Goal: Task Accomplishment & Management: Use online tool/utility

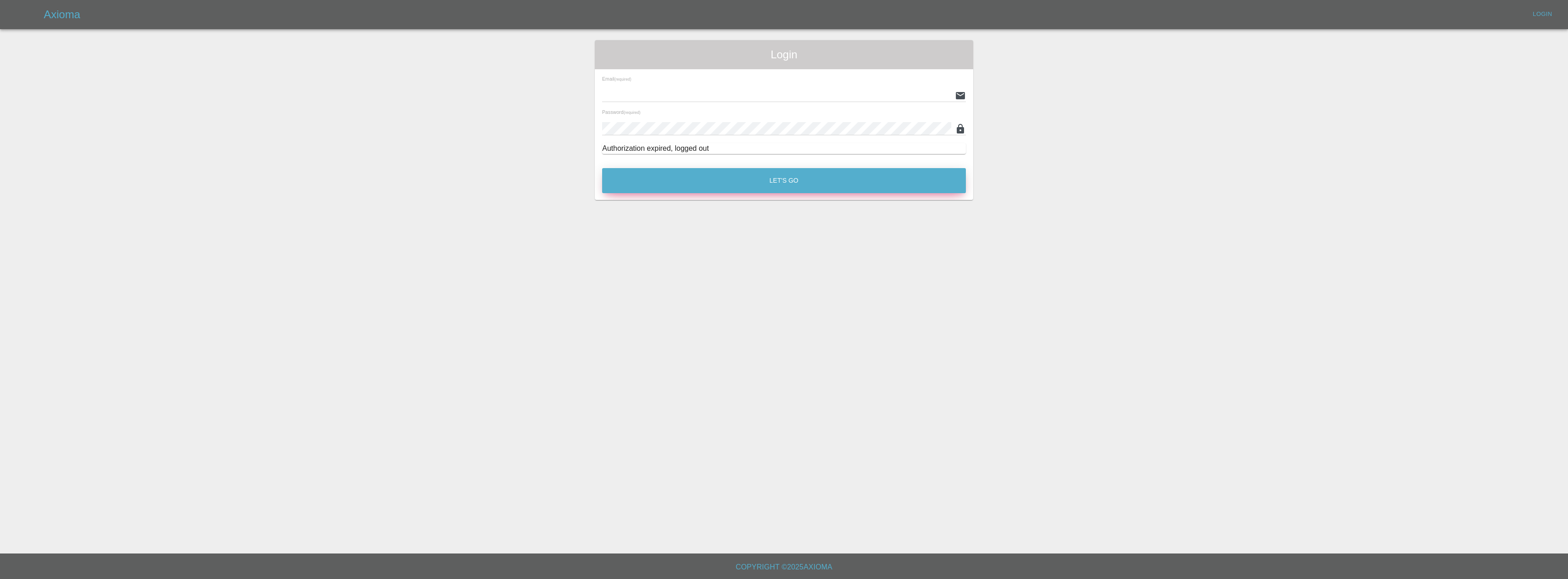
type input "[EMAIL_ADDRESS][DOMAIN_NAME]"
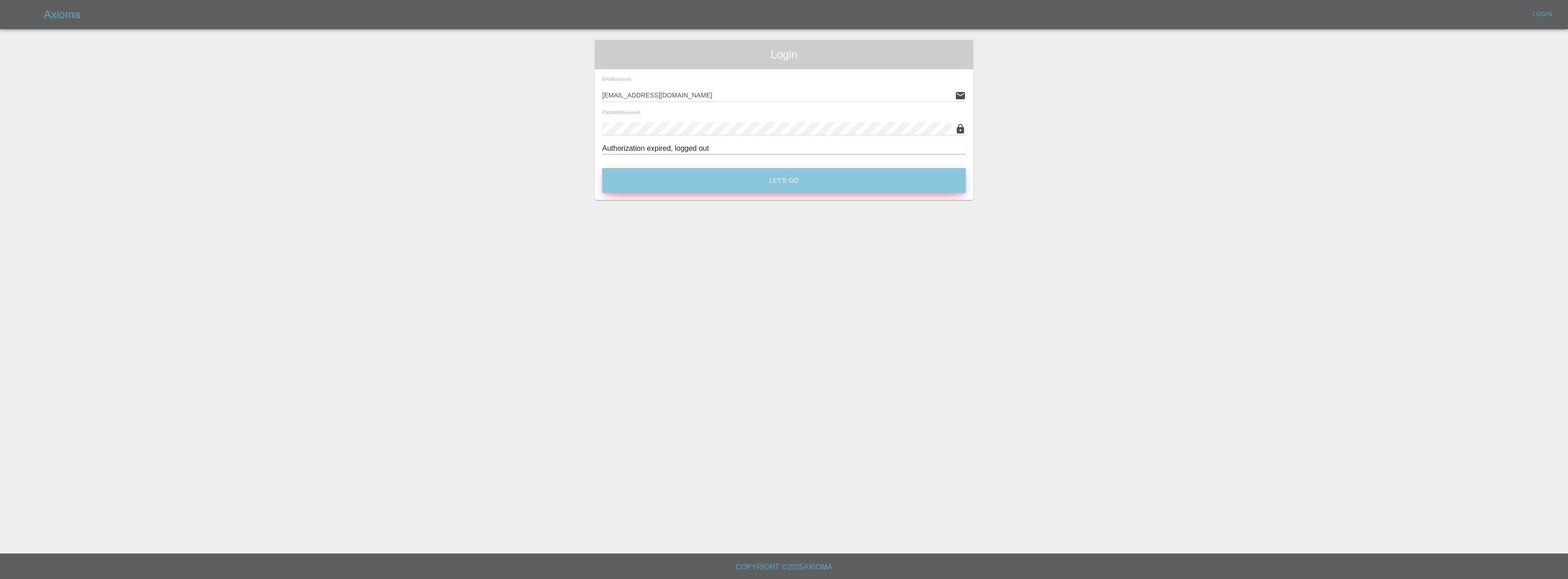
click at [734, 172] on button "Let's Go" at bounding box center [784, 180] width 364 height 25
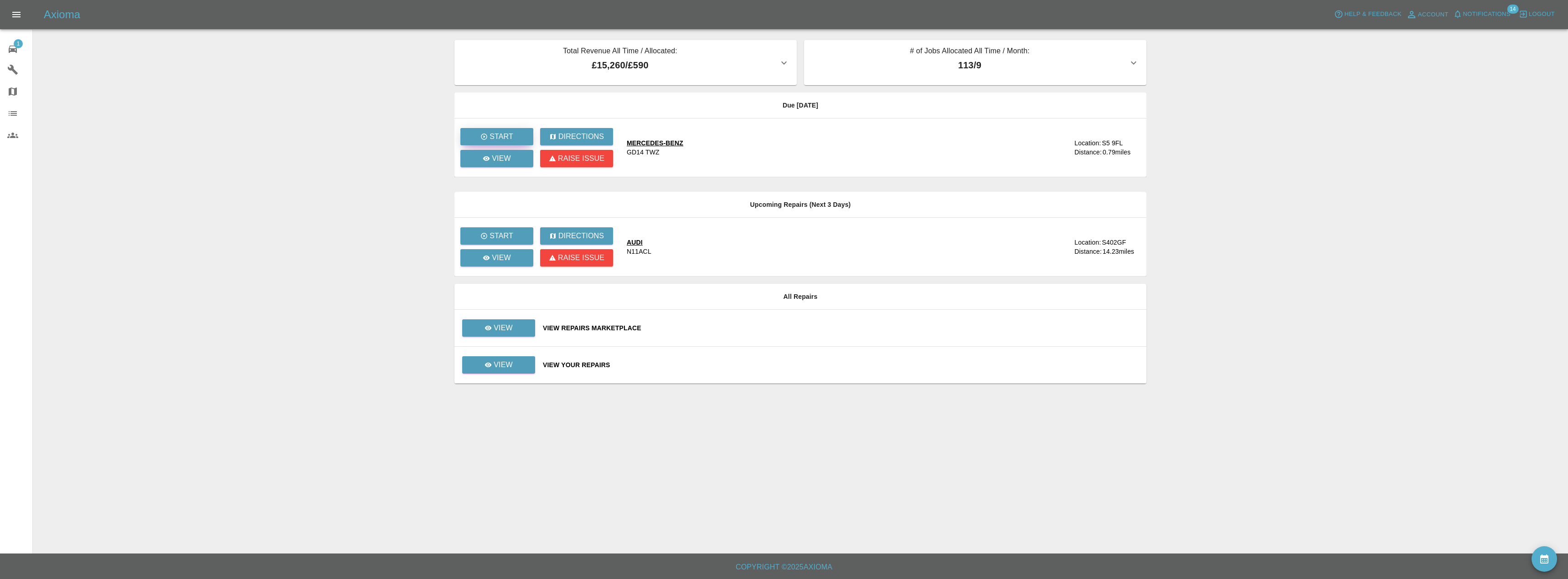
click at [514, 134] on button "Start" at bounding box center [497, 136] width 73 height 17
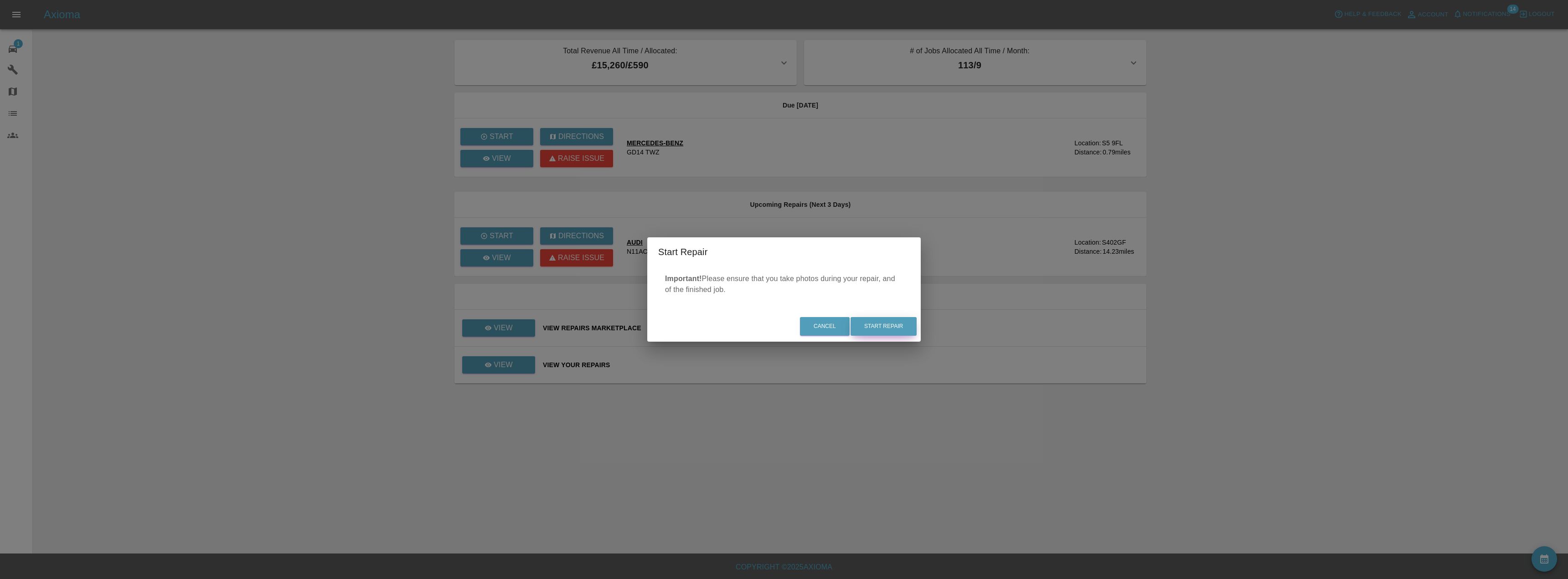
click at [897, 327] on button "Start Repair" at bounding box center [883, 326] width 66 height 19
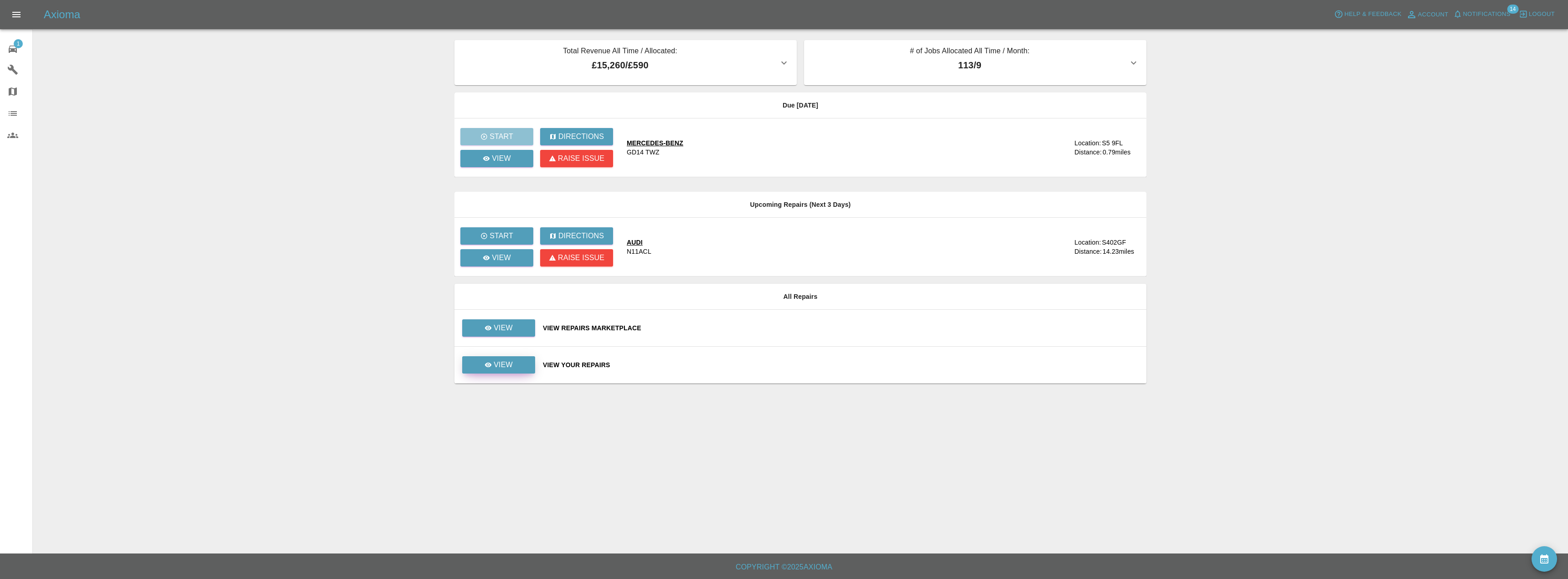
click at [503, 371] on link "View" at bounding box center [499, 365] width 73 height 17
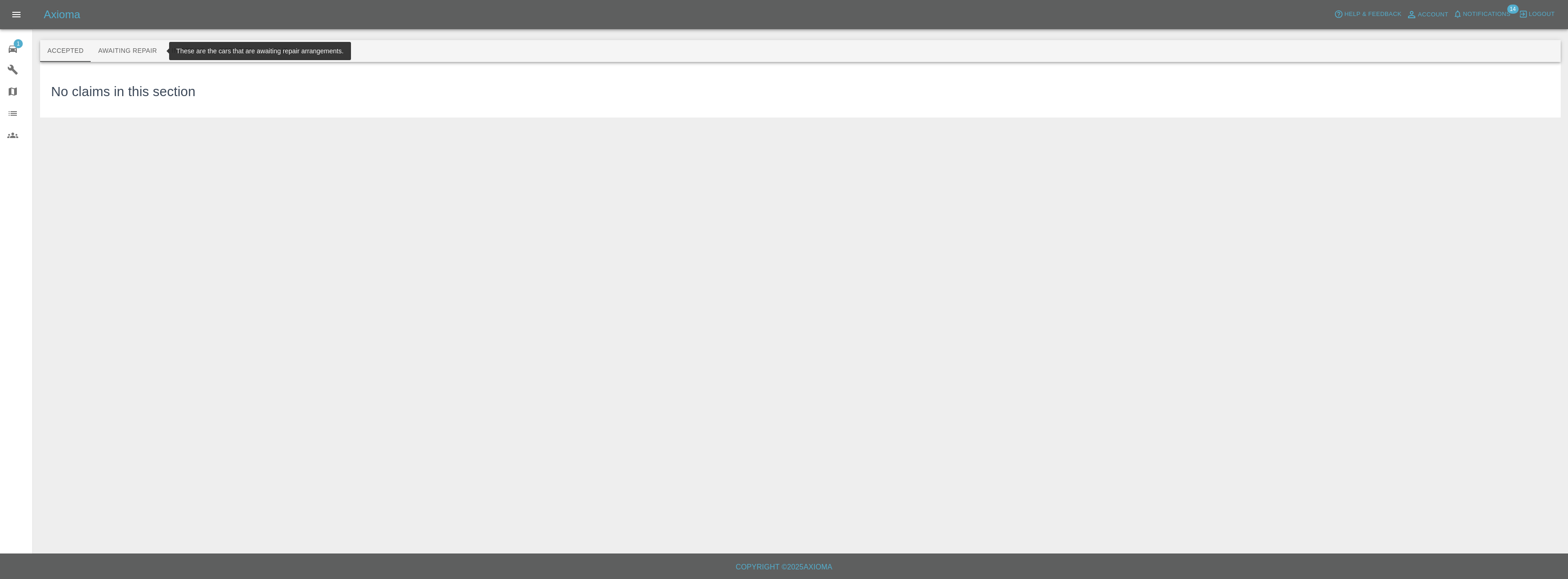
click at [150, 50] on button "Awaiting Repair" at bounding box center [127, 51] width 74 height 22
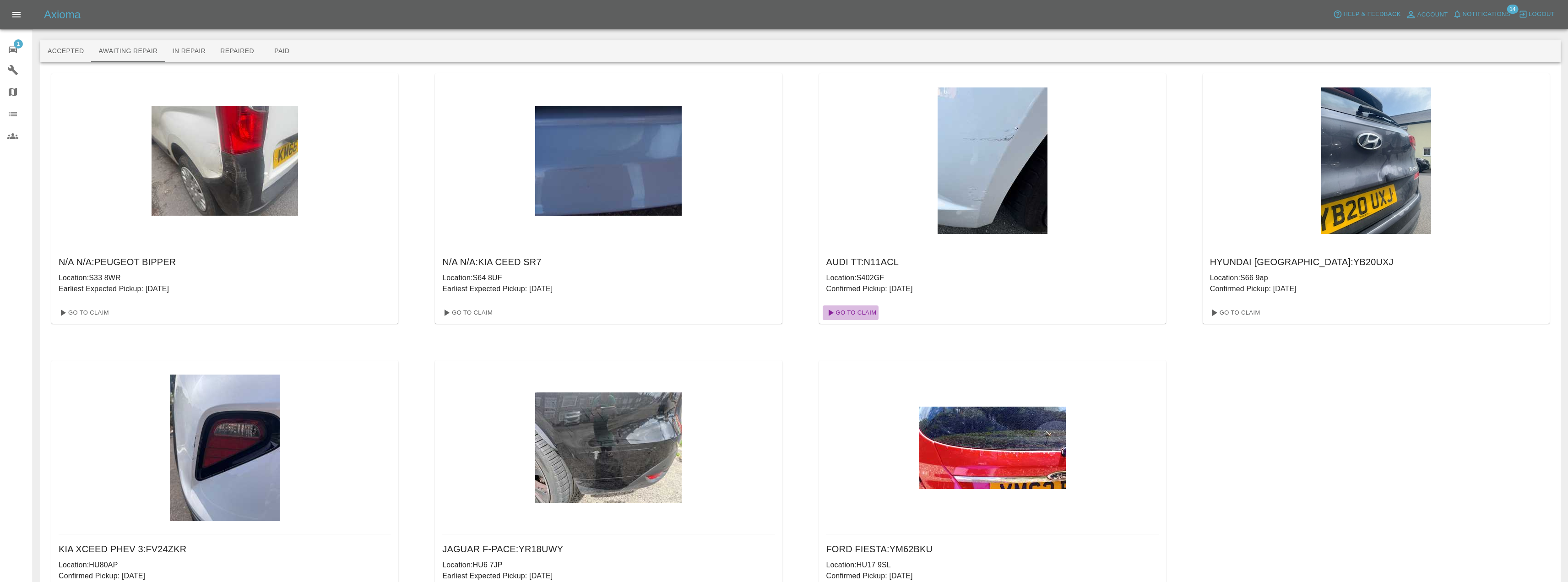
click at [861, 308] on link "Go To Claim" at bounding box center [851, 312] width 56 height 15
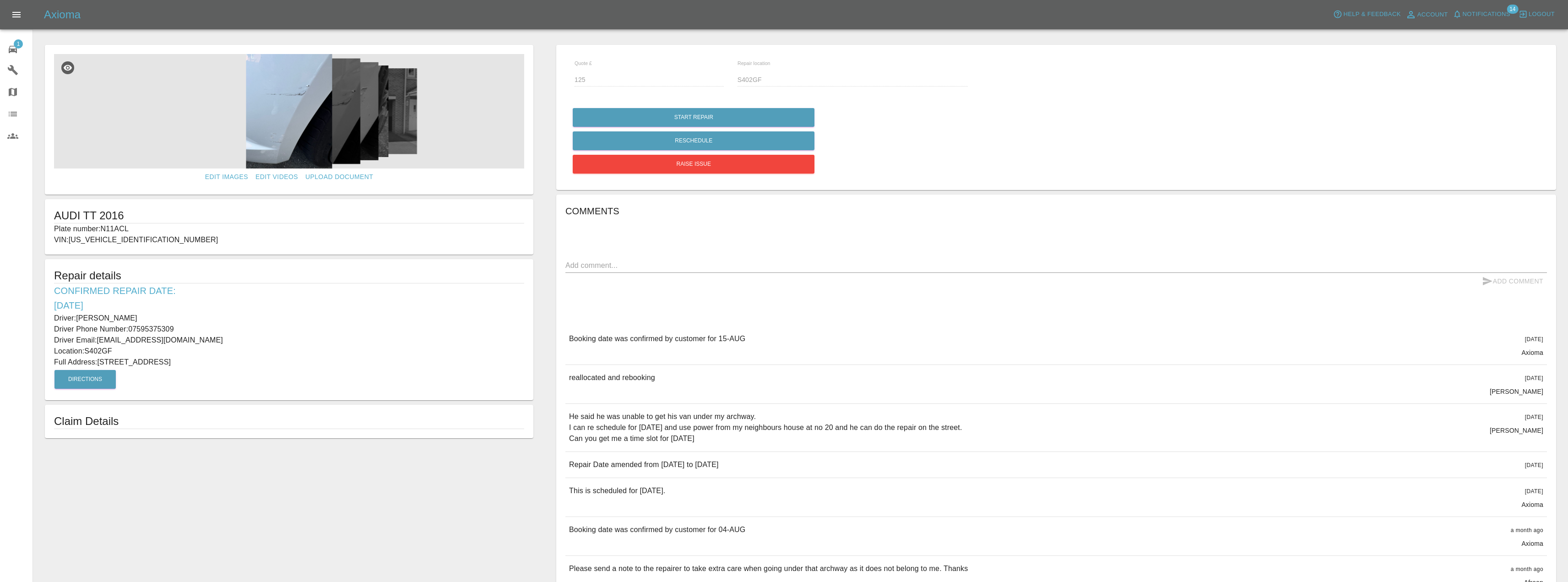
click at [285, 136] on img at bounding box center [289, 111] width 470 height 114
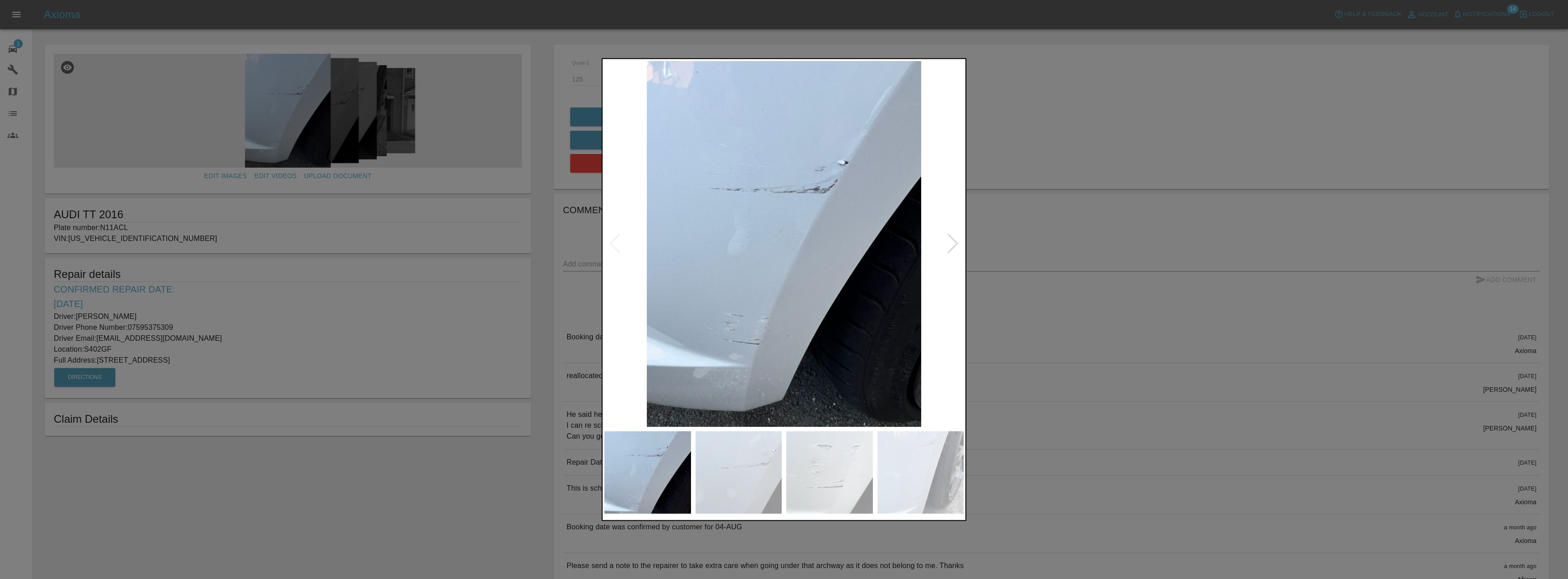
click at [723, 455] on img at bounding box center [739, 473] width 86 height 83
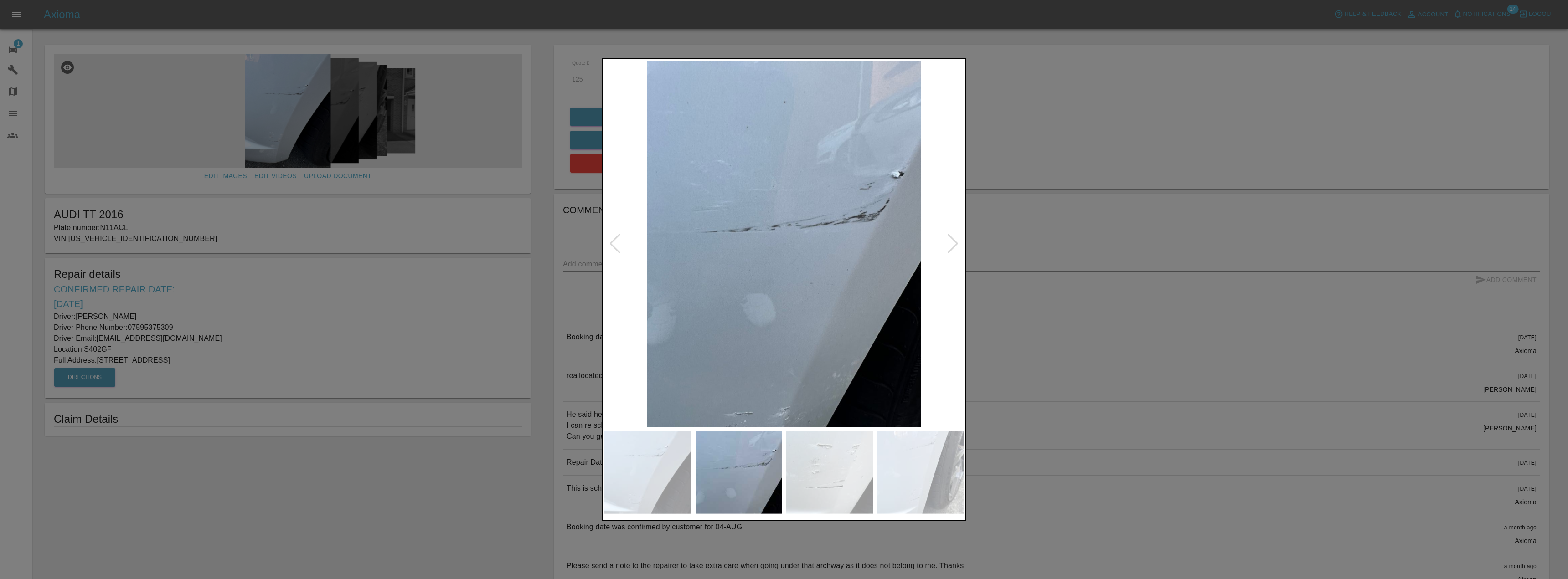
click at [827, 460] on img at bounding box center [830, 473] width 86 height 83
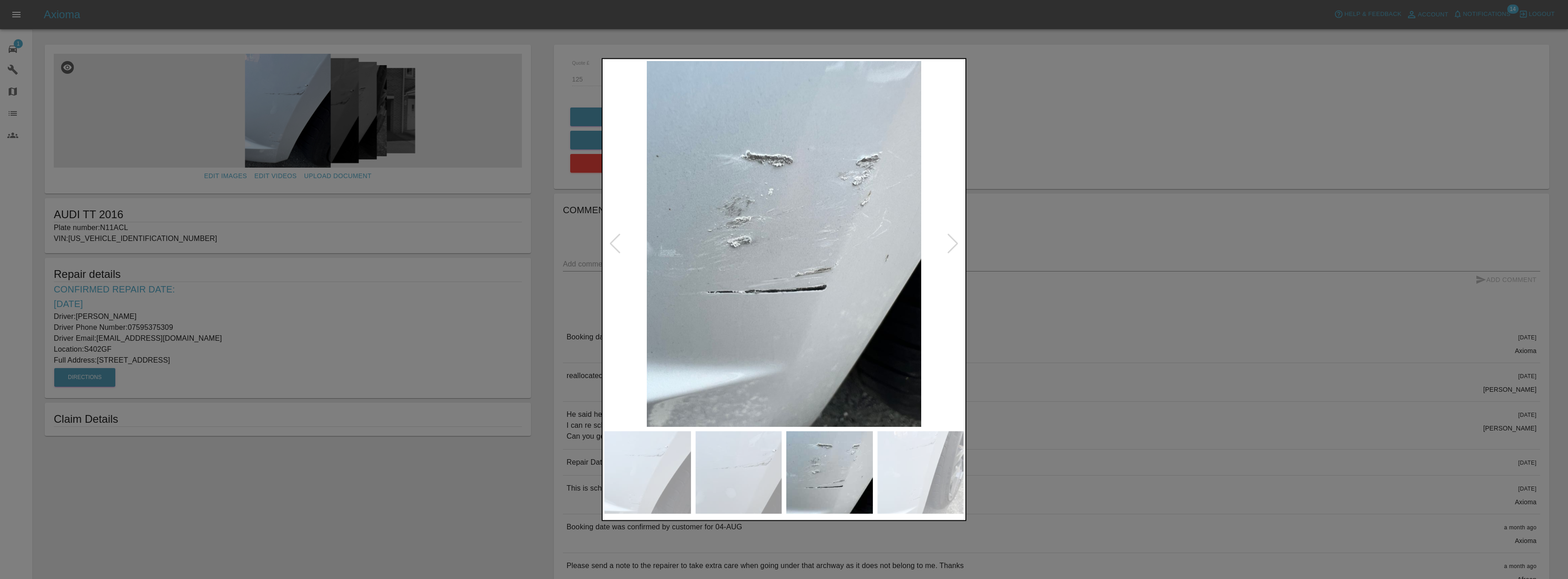
click at [906, 460] on img at bounding box center [921, 473] width 86 height 83
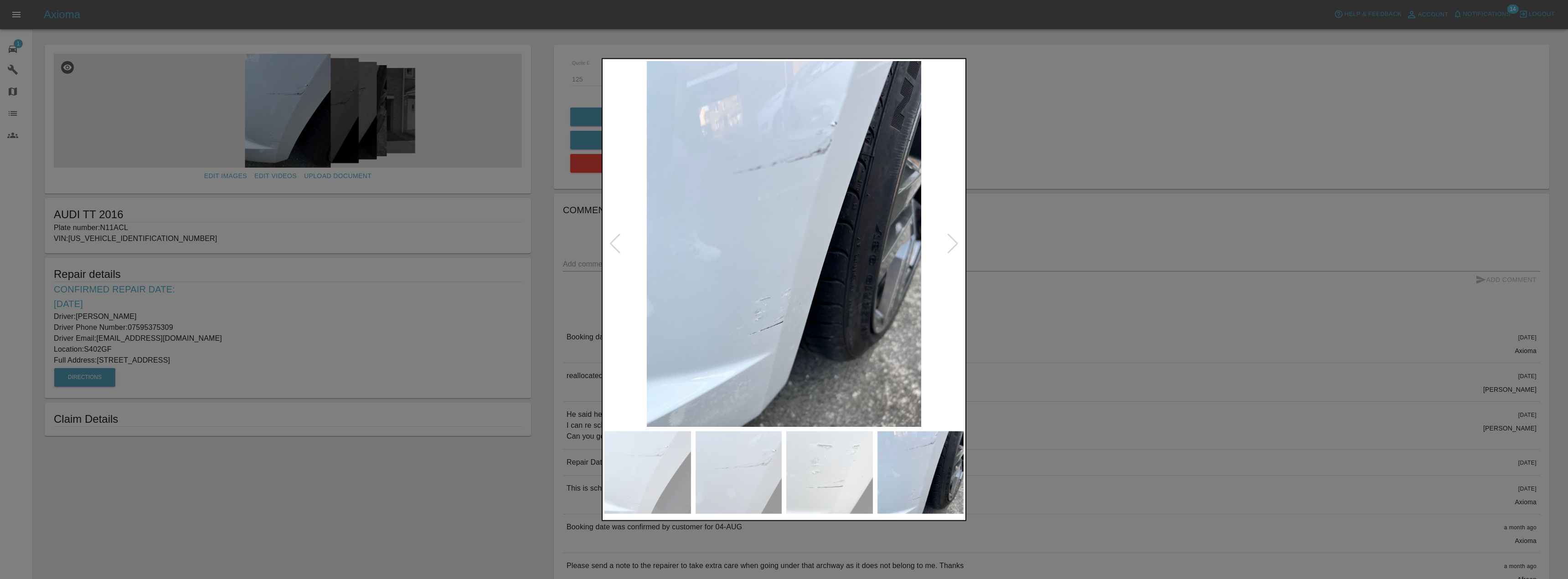
click at [1070, 285] on div at bounding box center [784, 290] width 1568 height 579
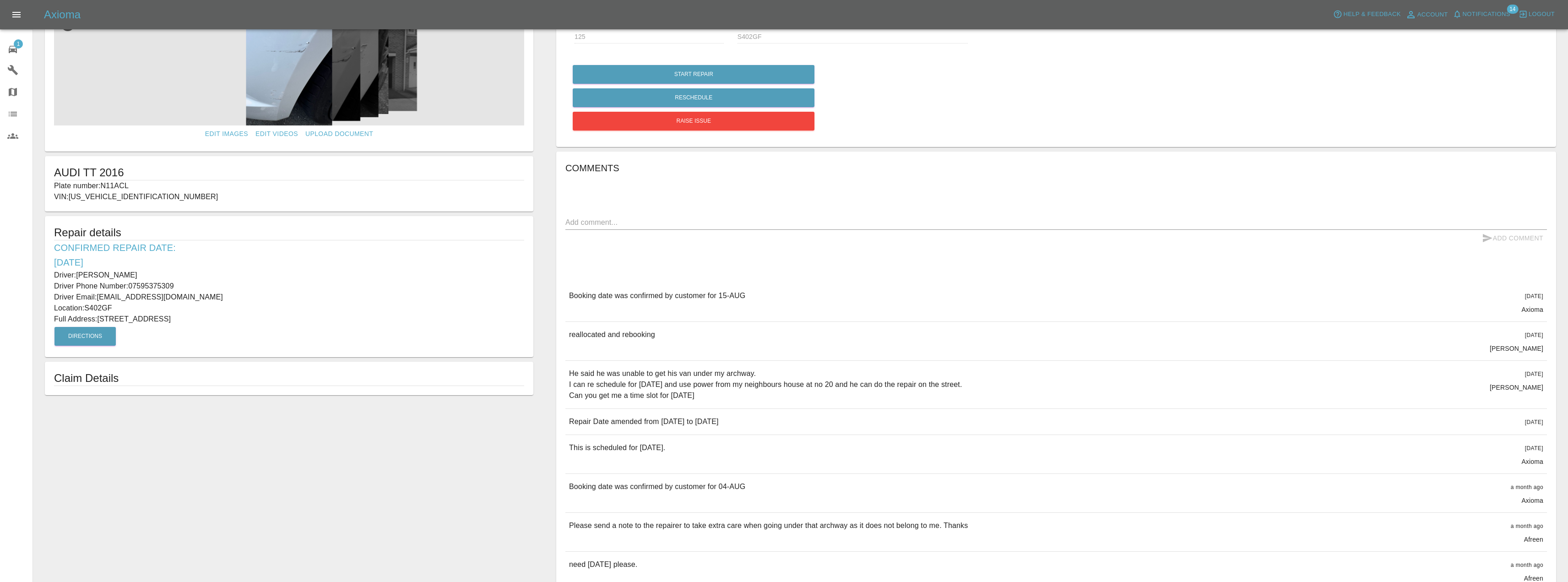
scroll to position [46, 0]
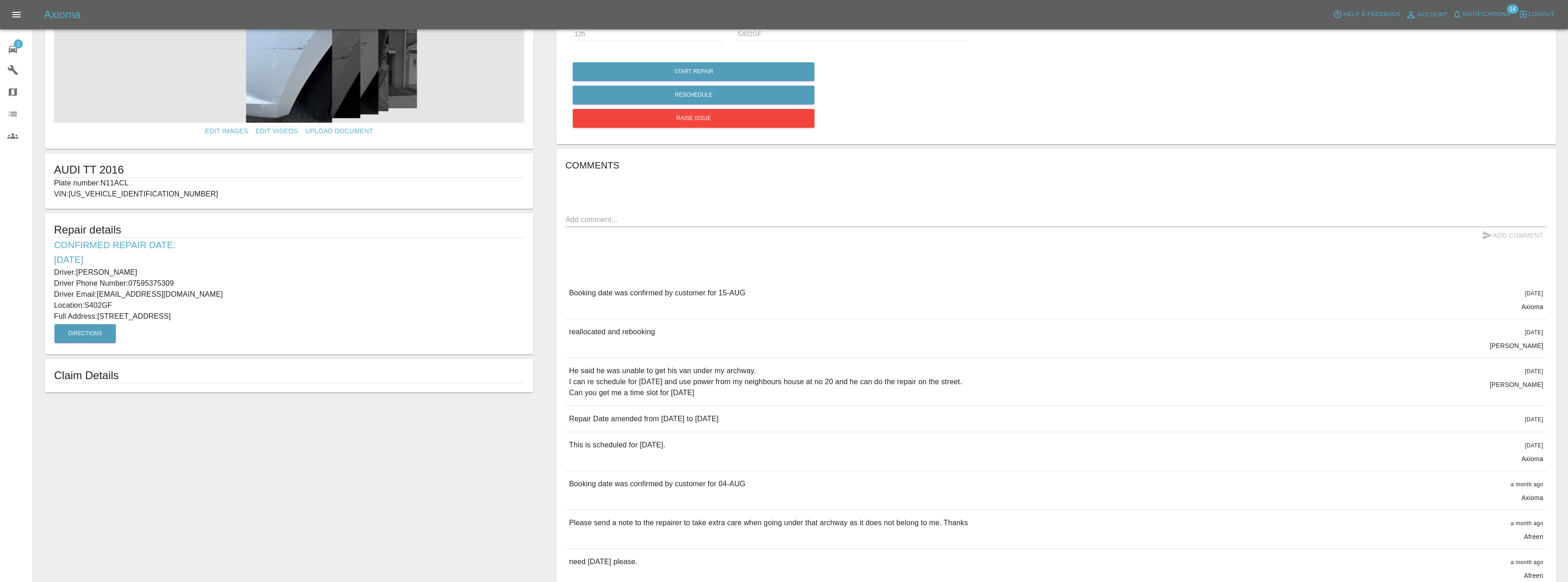
drag, startPoint x: 163, startPoint y: 317, endPoint x: 101, endPoint y: 318, distance: 62.0
click at [101, 318] on p "Full Address: [STREET_ADDRESS]" at bounding box center [289, 316] width 470 height 11
